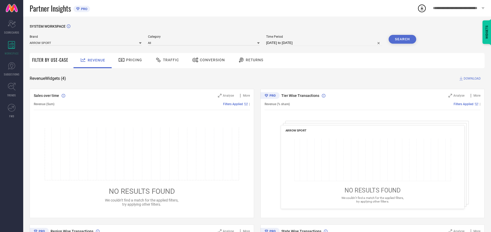
click at [166, 60] on span "Traffic" at bounding box center [171, 60] width 16 height 4
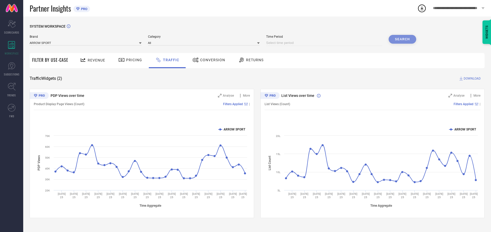
click at [325, 43] on input at bounding box center [324, 43] width 116 height 6
select select "7"
select select "2025"
select select "8"
select select "2025"
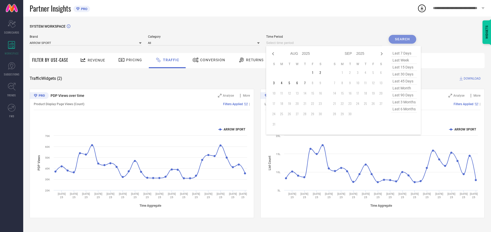
click at [291, 83] on td "5" at bounding box center [289, 83] width 8 height 8
type input "[DATE] to [DATE]"
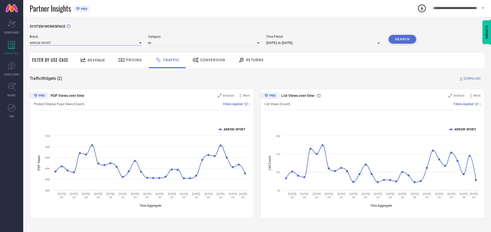
click at [86, 43] on input at bounding box center [86, 42] width 112 height 5
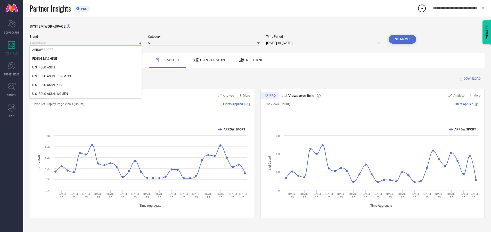
click at [86, 43] on input at bounding box center [86, 42] width 112 height 5
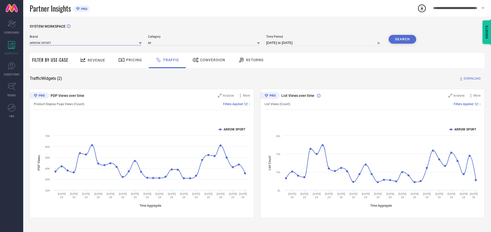
click at [86, 43] on input at bounding box center [86, 42] width 112 height 5
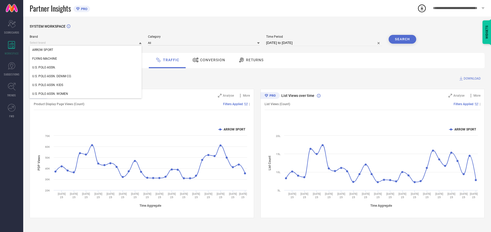
click at [86, 67] on div "U.S. POLO ASSN." at bounding box center [86, 67] width 112 height 9
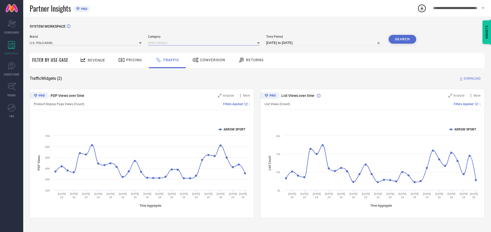
click at [205, 43] on input at bounding box center [204, 42] width 112 height 5
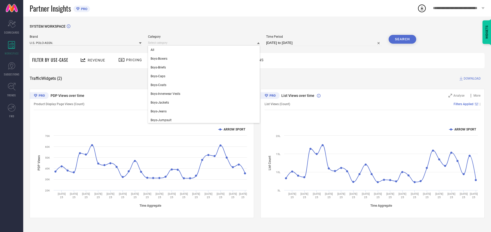
click at [205, 50] on div "All" at bounding box center [204, 49] width 112 height 9
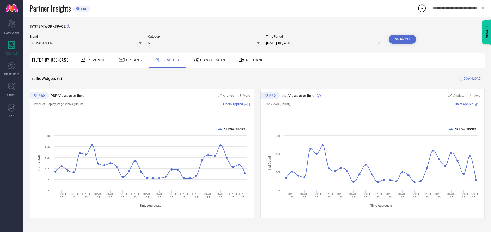
click at [402, 39] on button "Search" at bounding box center [403, 39] width 28 height 9
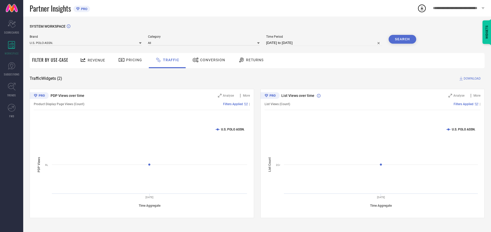
click at [471, 78] on span "DOWNLOAD" at bounding box center [472, 78] width 17 height 5
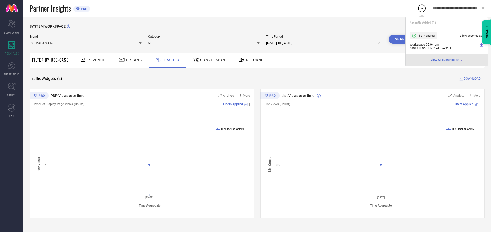
click at [86, 43] on input at bounding box center [86, 42] width 112 height 5
